Goal: Navigation & Orientation: Find specific page/section

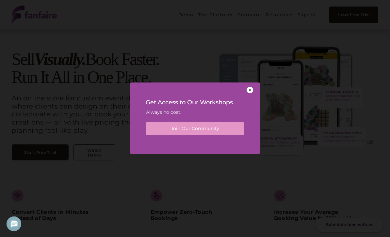
click at [252, 92] on div at bounding box center [249, 90] width 7 height 7
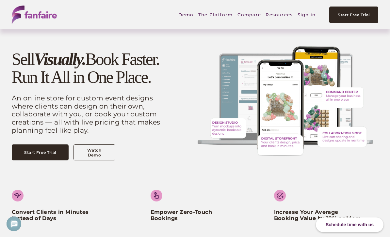
click at [308, 18] on link "Sign in" at bounding box center [306, 14] width 18 height 15
click at [308, 17] on link "Sign in" at bounding box center [306, 14] width 18 height 15
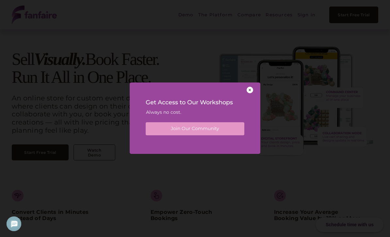
click at [251, 89] on div at bounding box center [249, 90] width 7 height 7
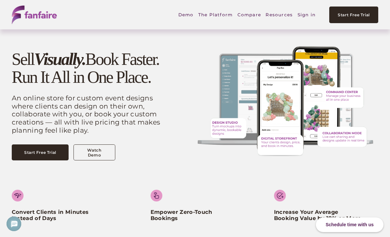
click at [307, 29] on div "Skip to Content Demo" at bounding box center [195, 14] width 390 height 29
click at [302, 16] on link "Sign in" at bounding box center [306, 14] width 18 height 15
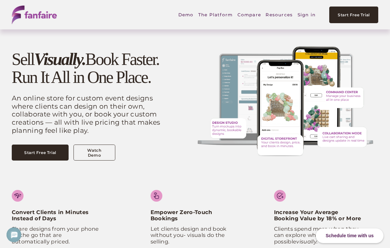
click at [306, 18] on link "Sign in" at bounding box center [306, 14] width 18 height 15
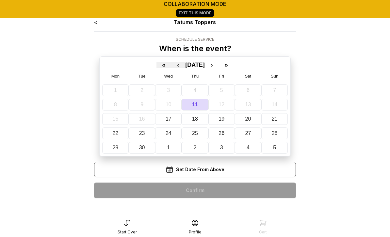
click at [362, 169] on main "collaboration mode Exit This Mode < Tatums Toppers Schedule Service When is the…" at bounding box center [195, 125] width 390 height 250
click at [195, 222] on icon at bounding box center [195, 223] width 8 height 8
click at [199, 16] on link "Exit This Mode" at bounding box center [195, 13] width 39 height 8
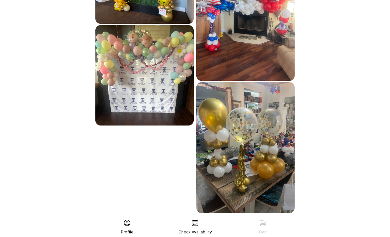
scroll to position [346, 0]
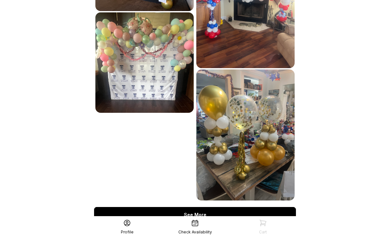
click at [192, 208] on div "See More" at bounding box center [195, 215] width 202 height 16
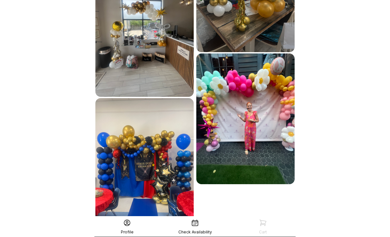
scroll to position [523, 0]
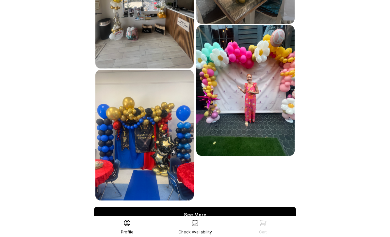
click at [215, 209] on div "See More" at bounding box center [195, 215] width 202 height 16
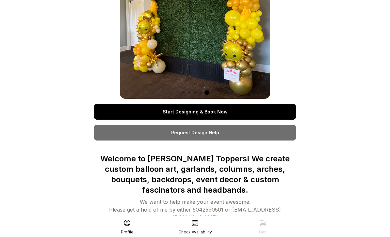
scroll to position [0, 0]
